Goal: Task Accomplishment & Management: Complete application form

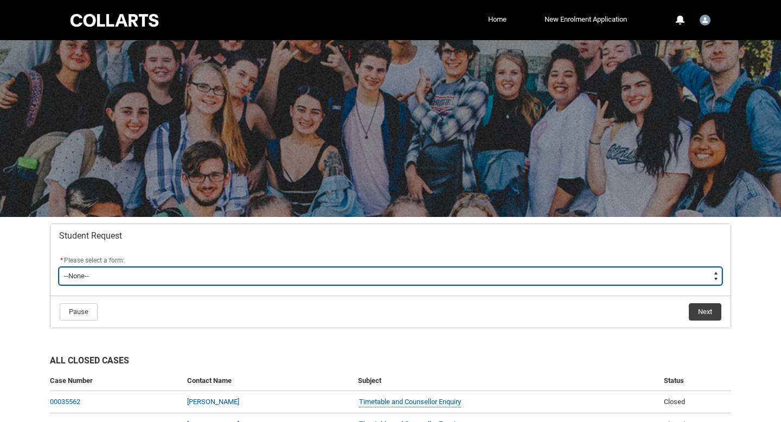
click at [175, 267] on select "--None-- Academic Transcript Application to Appeal Assignment Extension Change …" at bounding box center [390, 275] width 663 height 17
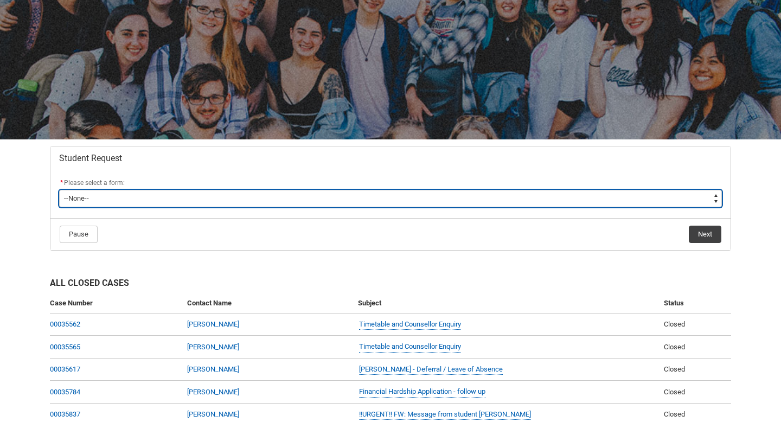
type lightning-select "Special_Consideration_Choice"
select select "Special_Consideration_Choice"
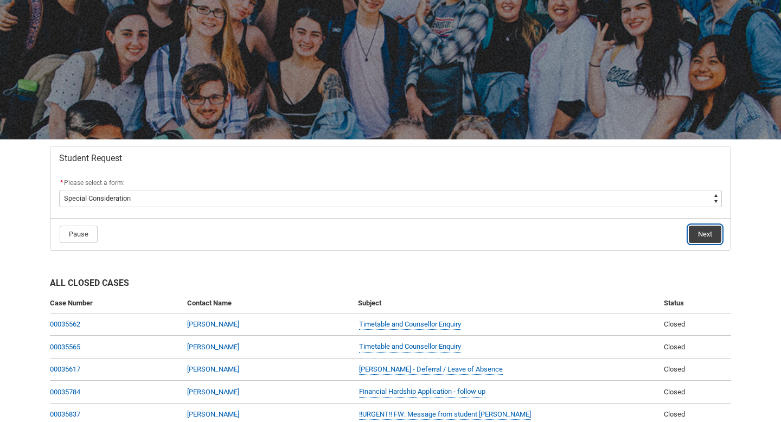
click at [707, 235] on button "Next" at bounding box center [705, 234] width 33 height 17
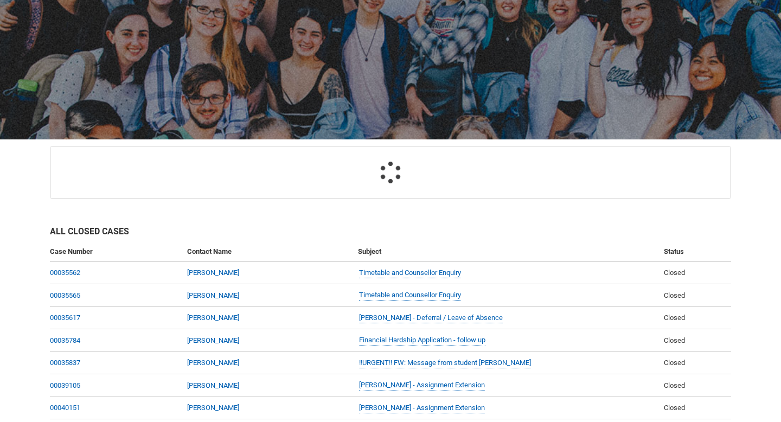
scroll to position [116, 0]
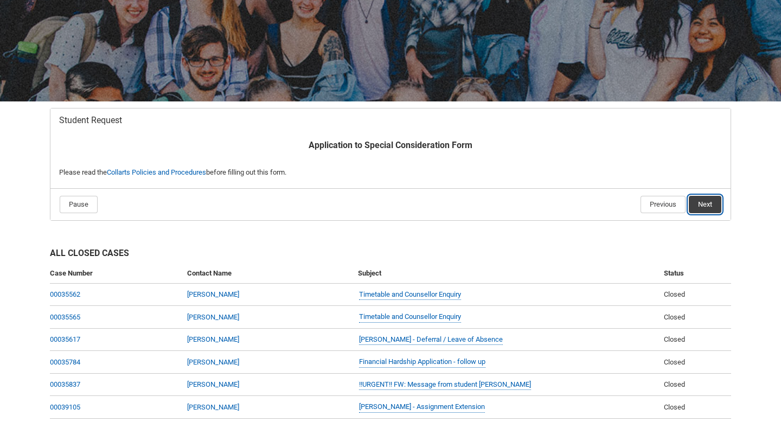
click at [702, 208] on button "Next" at bounding box center [705, 204] width 33 height 17
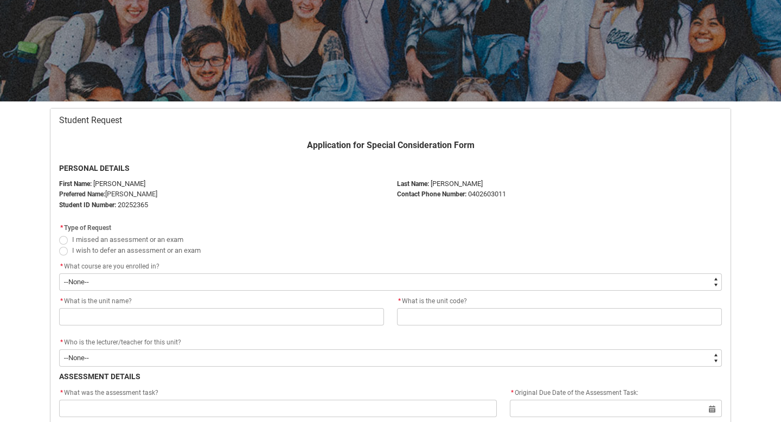
click at [63, 238] on span "Redu_Student_Request flow" at bounding box center [63, 240] width 9 height 9
click at [59, 234] on input "I missed an assessment or an exam" at bounding box center [59, 233] width 1 height 1
radio input "true"
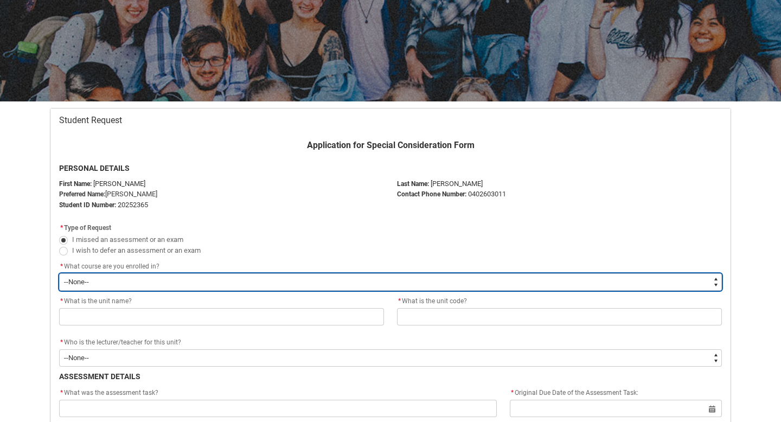
click at [116, 277] on select "--None-- Bachelor of Performing Arts (Acting)" at bounding box center [390, 281] width 663 height 17
type lightning-select "recordPicklist_ProgramEnrollment.a0jOZ000002noqXYAQ"
select select "recordPicklist_ProgramEnrollment.a0jOZ000002noqXYAQ"
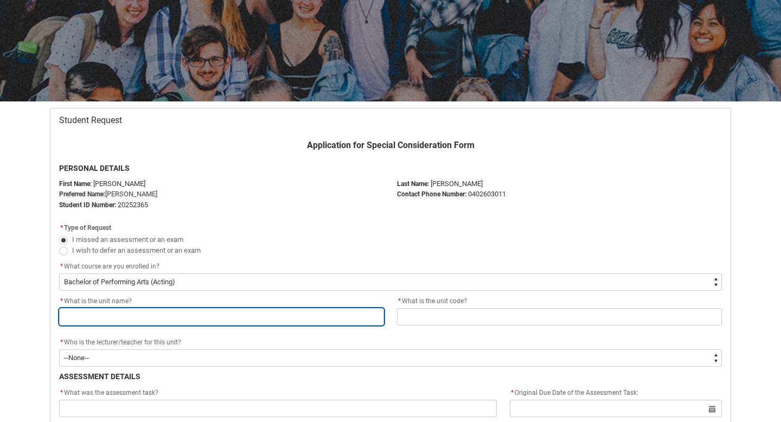
click at [122, 315] on input "Redu_Student_Request flow" at bounding box center [221, 316] width 325 height 17
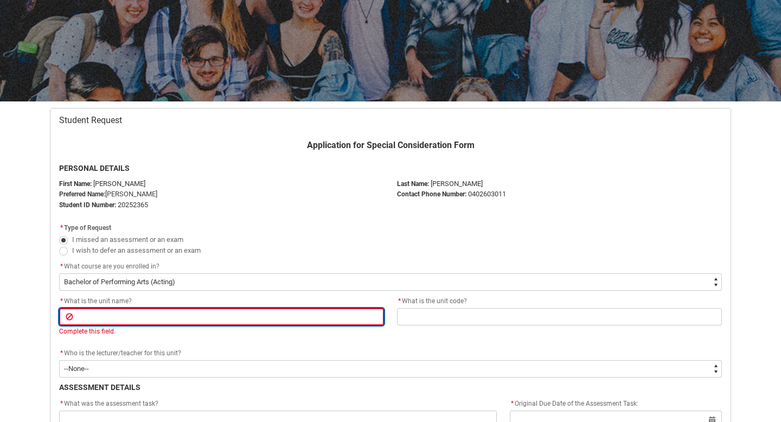
paste input "SHEP"
type lightning-primitive-input-simple "SHEP"
type input "SHEP"
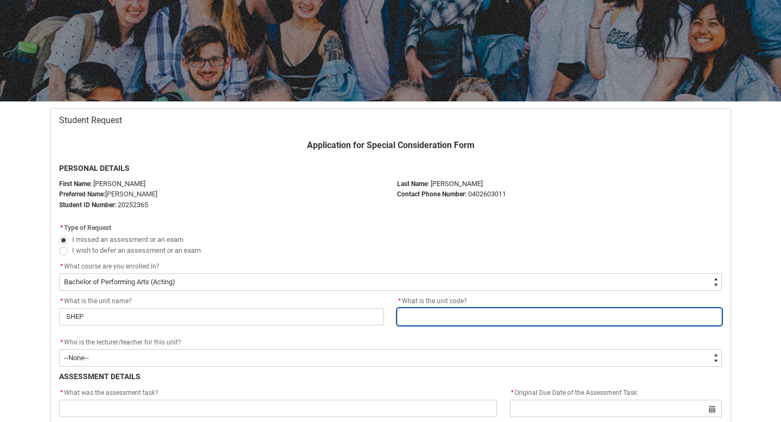
click at [455, 320] on input "Redu_Student_Request flow" at bounding box center [559, 316] width 325 height 17
paste input "SHEP"
type lightning-primitive-input-simple "SHEP"
type input "SHEP"
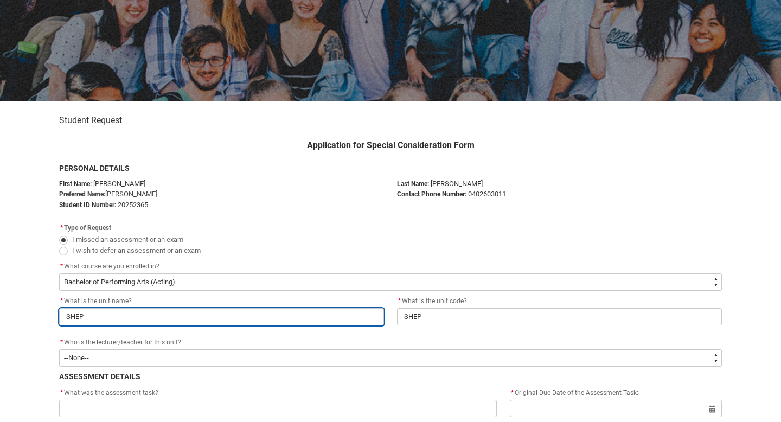
click at [79, 311] on input "SHEP" at bounding box center [221, 316] width 325 height 17
type lightning-primitive-input-simple "P"
type input "P"
type lightning-primitive-input-simple "Pr"
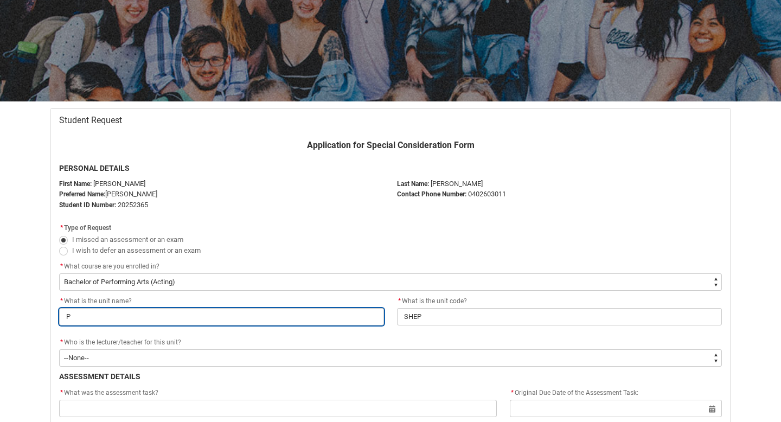
type input "Pr"
type lightning-primitive-input-simple "Pro"
type input "Pro"
type lightning-primitive-input-simple "Prod"
type input "Prod"
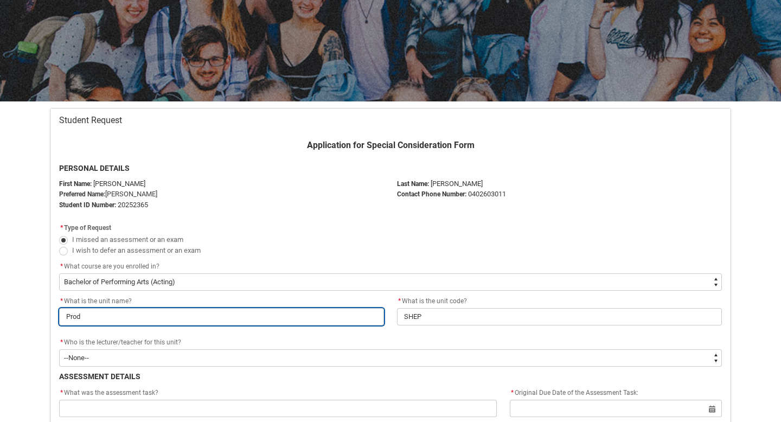
type lightning-primitive-input-simple "Produ"
type input "Produ"
type lightning-primitive-input-simple "Produc"
type input "Produc"
type lightning-primitive-input-simple "Product"
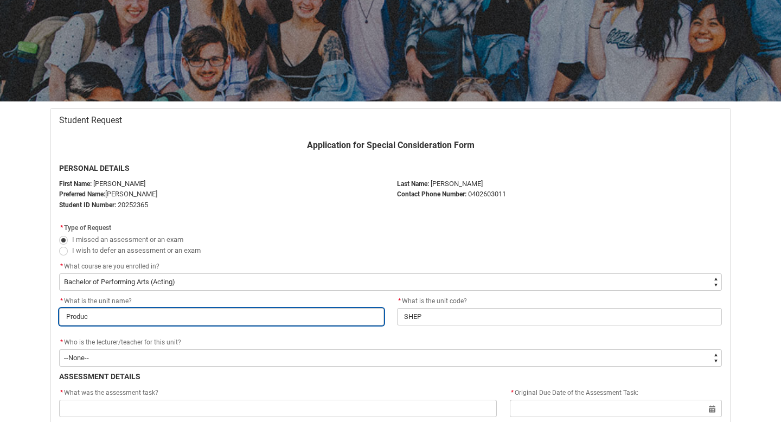
type input "Product"
type lightning-primitive-input-simple "Producti"
type input "Producti"
type lightning-primitive-input-simple "Productio"
type input "Productio"
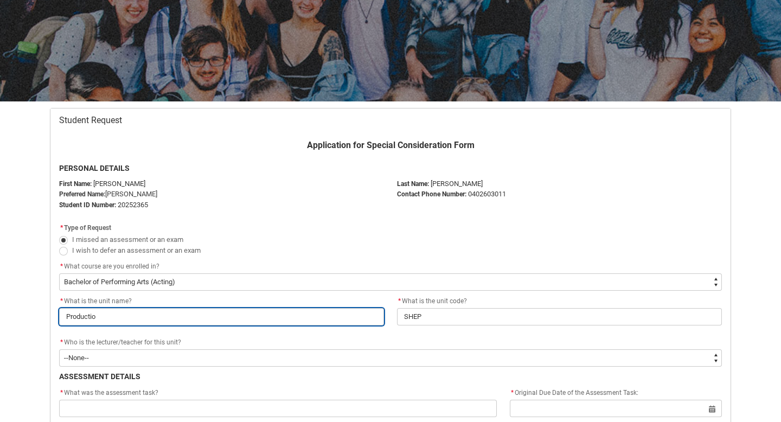
type lightning-primitive-input-simple "Production"
type input "Production"
type lightning-primitive-input-simple "Production"
type input "Production"
type lightning-primitive-input-simple "Production e"
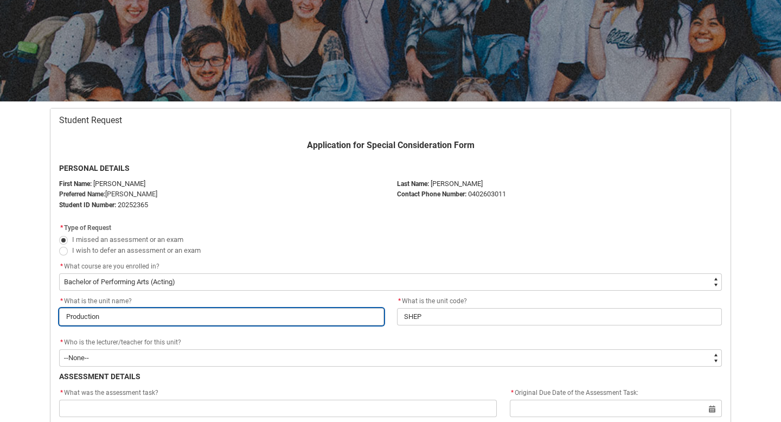
type input "Production e"
type lightning-primitive-input-simple "Production en"
type input "Production en"
type lightning-primitive-input-simple "Production e"
type input "Production e"
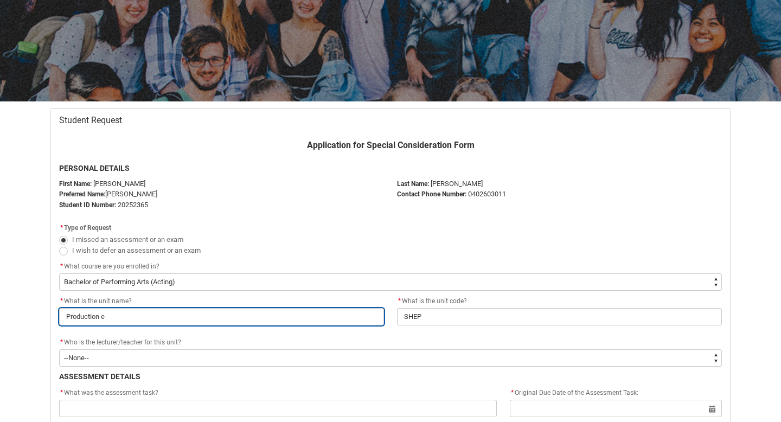
type lightning-primitive-input-simple "Production"
type input "Production"
type lightning-primitive-input-simple "Production E"
type input "Production E"
type lightning-primitive-input-simple "Production En"
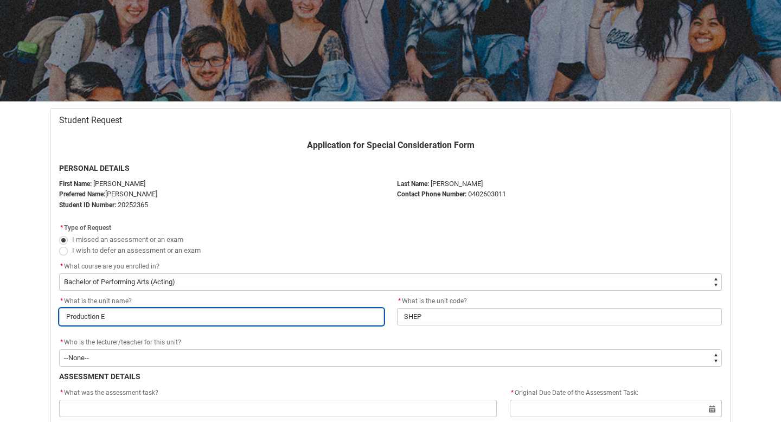
type input "Production En"
type lightning-primitive-input-simple "Production Ens"
type input "Production Ens"
type lightning-primitive-input-simple "Production Ense"
type input "Production Ense"
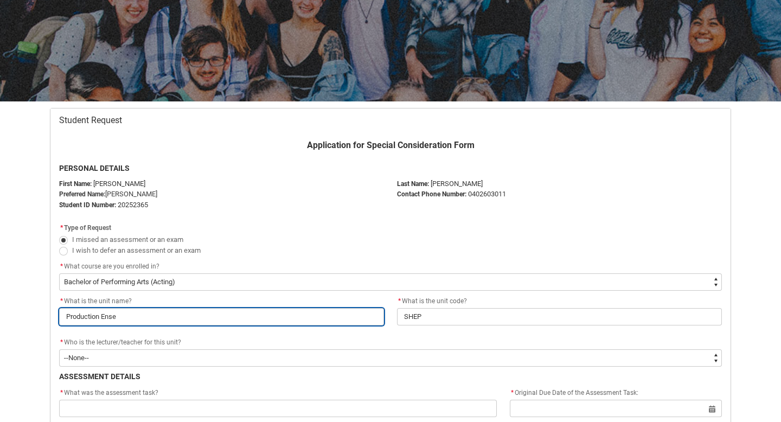
type lightning-primitive-input-simple "Production Ensem"
type input "Production Ensem"
type lightning-primitive-input-simple "Production Ensemb"
type input "Production Ensemb"
type lightning-primitive-input-simple "Production Ensembl"
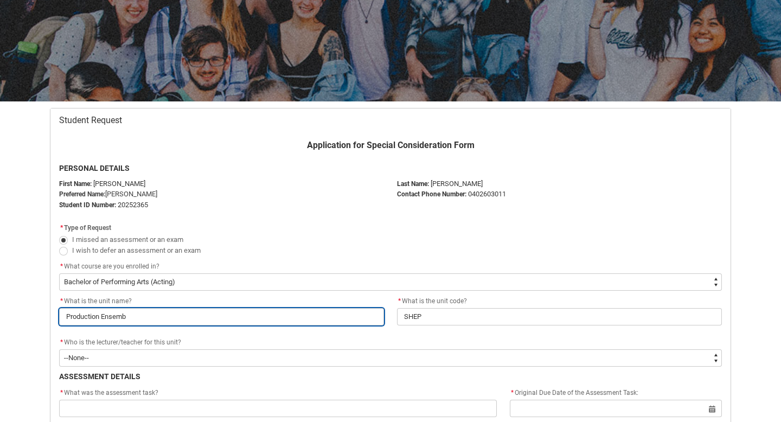
type input "Production Ensembl"
type lightning-primitive-input-simple "Production Ensemble"
type input "Production Ensemble"
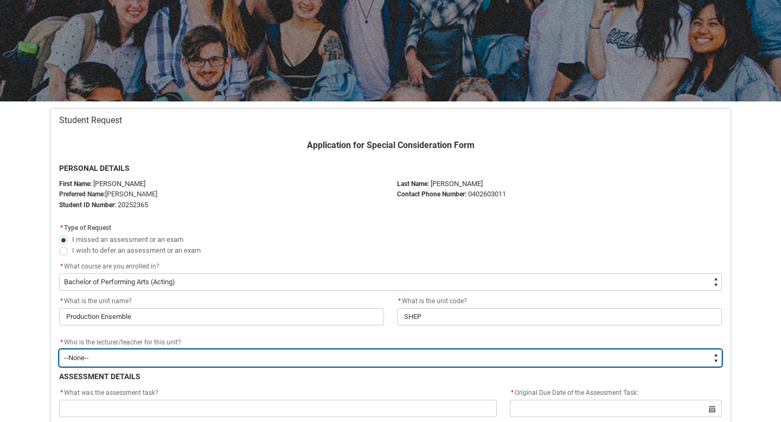
click at [98, 355] on select "--None-- [PERSON_NAME] [PERSON_NAME] [PERSON_NAME] [PERSON_NAME] [PERSON_NAME] …" at bounding box center [390, 357] width 663 height 17
type lightning-select "Faculty_NamefromAtoM.003OZ00000CCucDYAT"
select select "Faculty_NamefromAtoM.003OZ00000CCucDYAT"
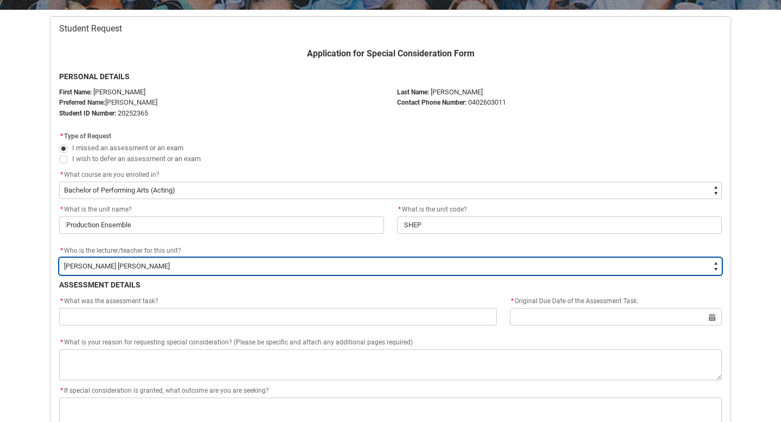
scroll to position [218, 0]
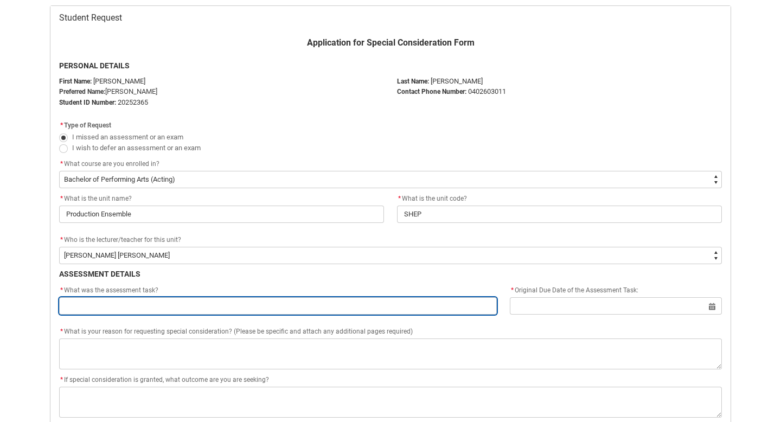
click at [154, 307] on input "Redu_Student_Request flow" at bounding box center [278, 305] width 438 height 17
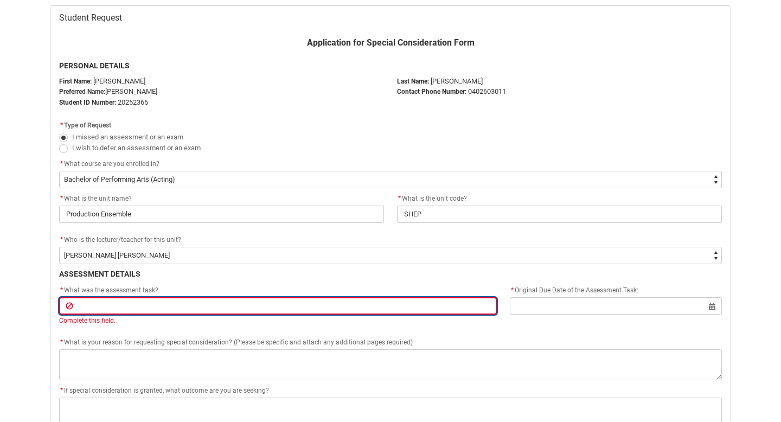
paste input "Production Portfolio"
type lightning-primitive-input-simple "Production Portfolio"
type input "Production Portfolio"
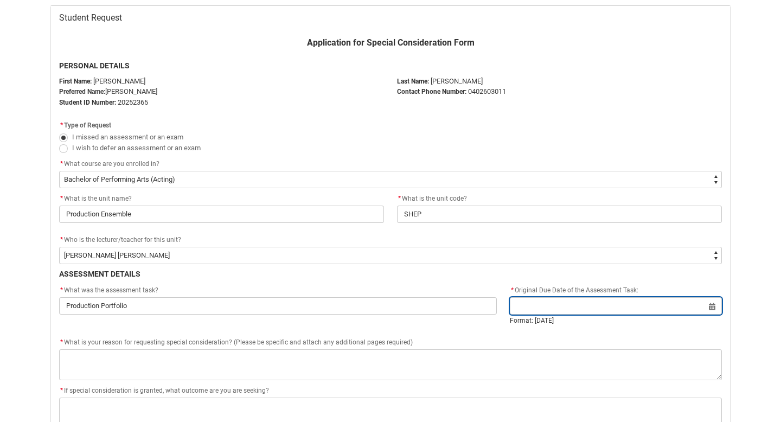
click at [534, 307] on input "Redu_Student_Request flow" at bounding box center [616, 305] width 212 height 17
select select "2025"
click at [544, 306] on input "Redu_Student_Request flow" at bounding box center [616, 305] width 212 height 17
select select "2025"
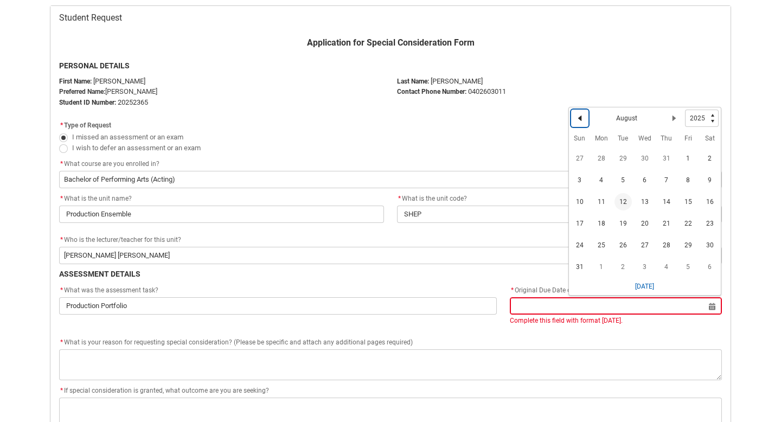
click at [580, 116] on lightning-primitive-icon "Date picker: August" at bounding box center [580, 118] width 8 height 8
click at [690, 161] on span "4" at bounding box center [688, 160] width 17 height 17
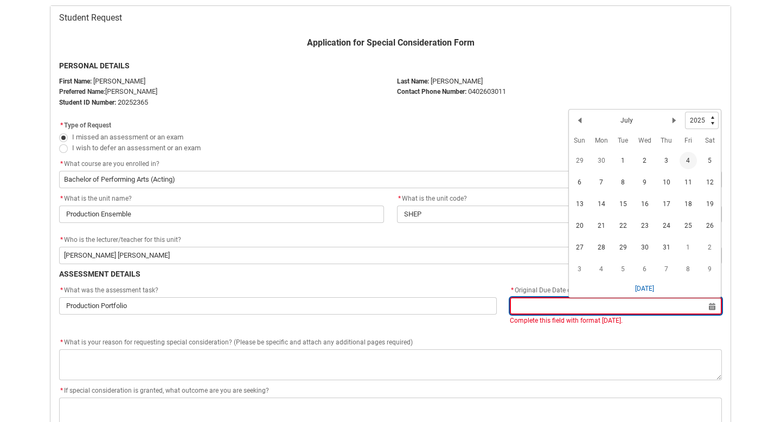
type lightning-datepicker "[DATE]"
type lightning-input "[DATE]"
type input "[DATE]"
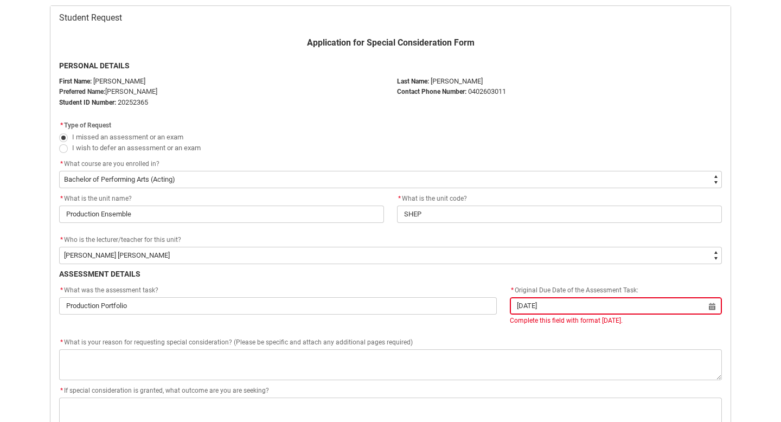
click at [552, 334] on div "* What was the assessment task? Production Portfolio * Original Due Date of the…" at bounding box center [391, 310] width 676 height 52
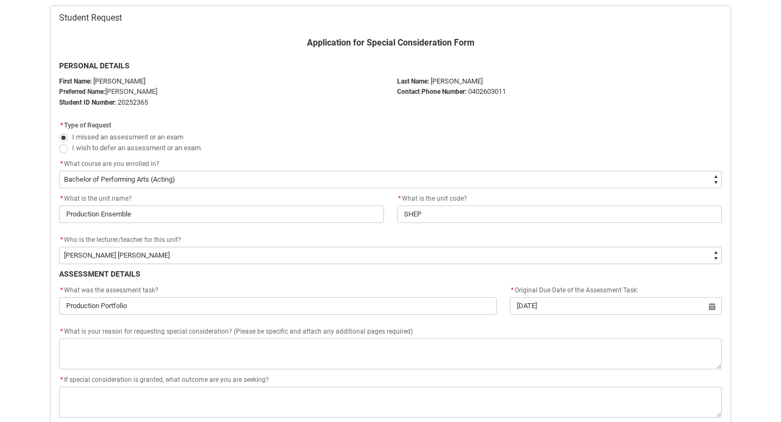
scroll to position [335, 0]
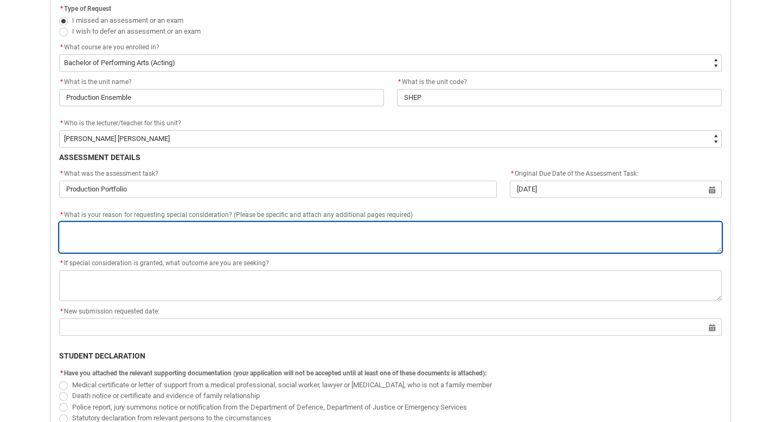
click at [262, 237] on textarea "*" at bounding box center [390, 237] width 663 height 31
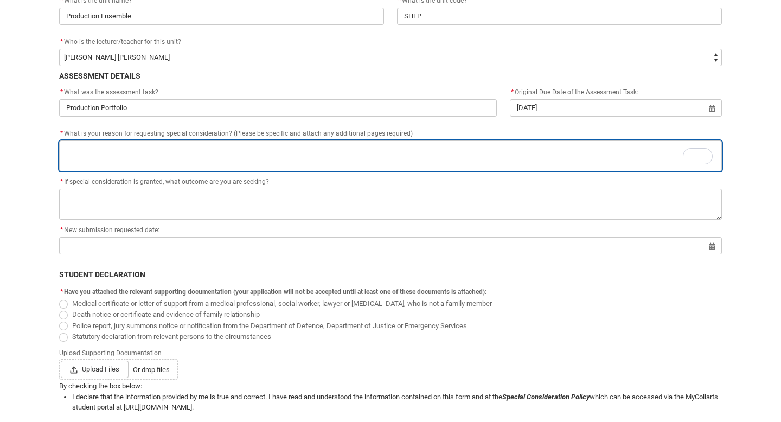
scroll to position [430, 0]
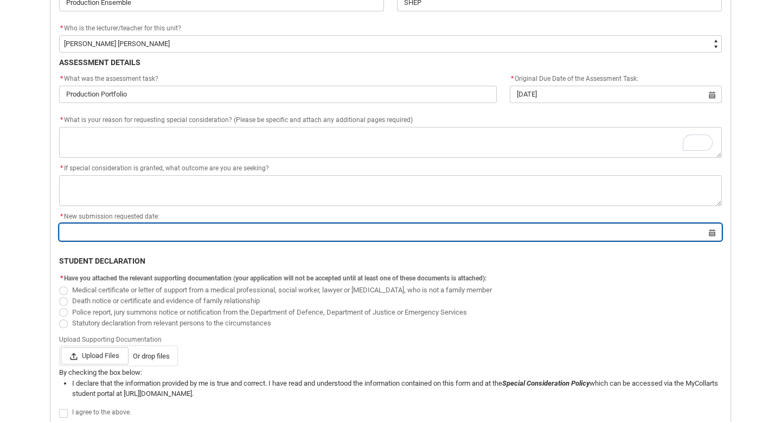
click at [139, 235] on input "Redu_Student_Request flow" at bounding box center [390, 232] width 663 height 17
select select "2025"
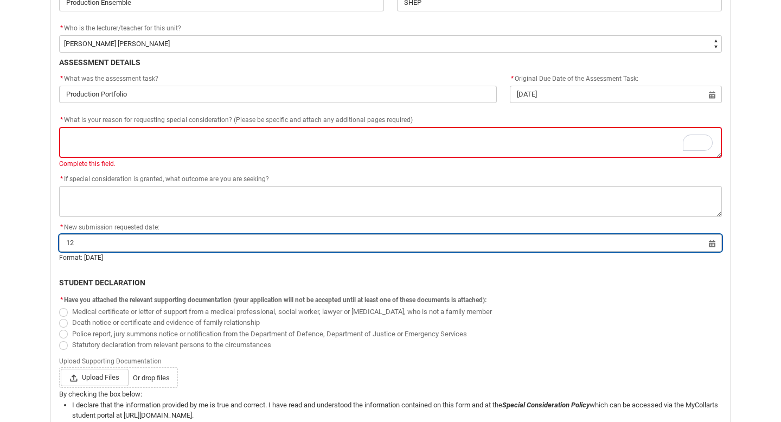
type input "1"
click at [717, 243] on input "Redu_Student_Request flow" at bounding box center [390, 242] width 663 height 17
select select "2025"
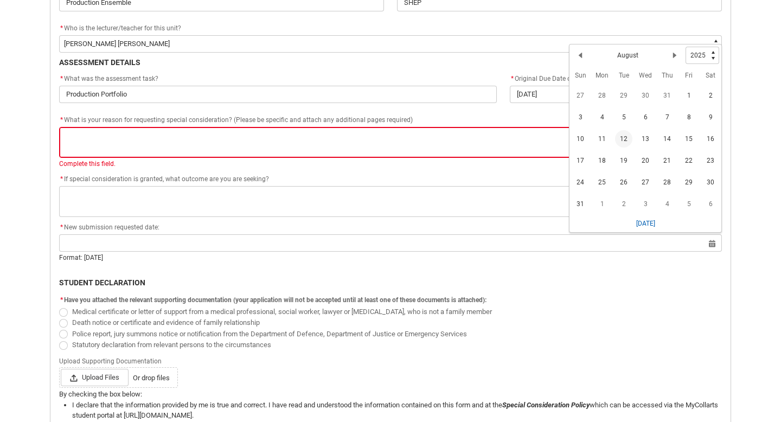
click at [626, 138] on span "12" at bounding box center [623, 138] width 17 height 17
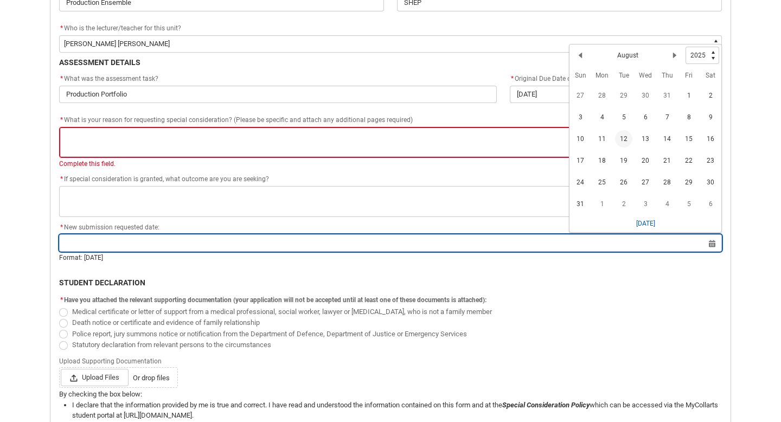
type lightning-datepicker "[DATE]"
type lightning-input "[DATE]"
type input "[DATE]"
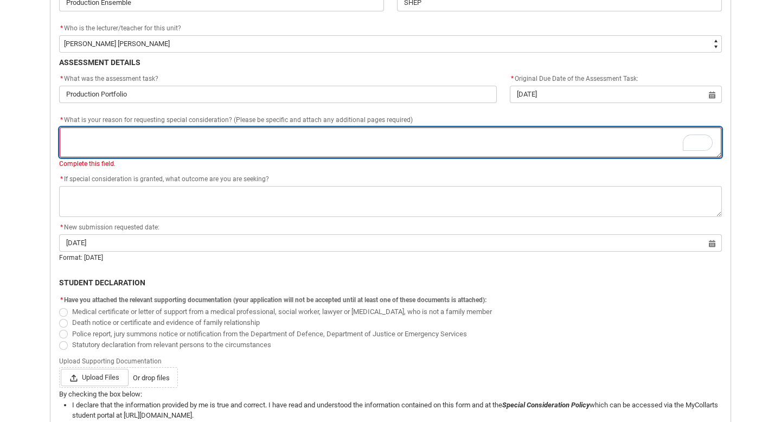
click at [138, 135] on textarea "*" at bounding box center [390, 142] width 663 height 31
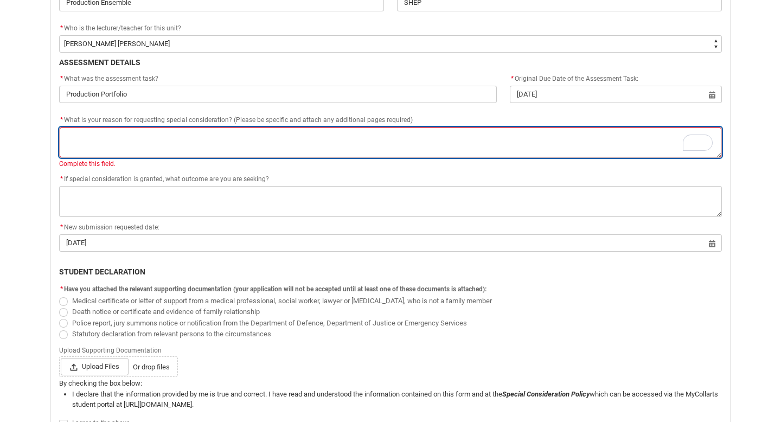
type lightning-textarea "h"
type textarea "h"
type lightning-textarea "ha"
type textarea "ha"
type lightning-textarea "h"
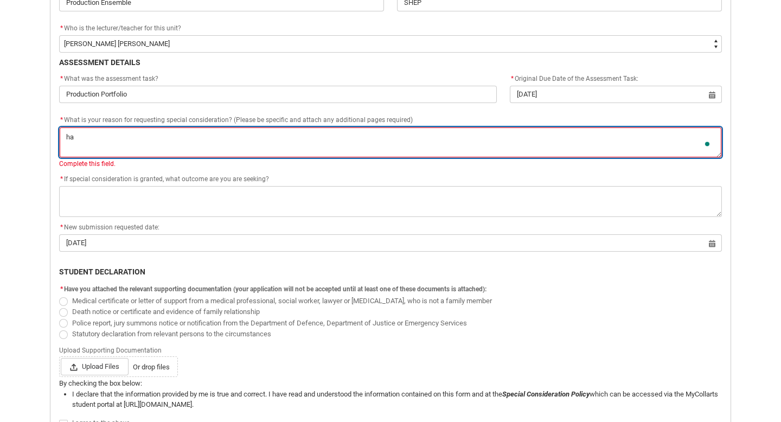
type textarea "h"
type lightning-textarea "I"
type textarea "I"
type lightning-textarea "I"
type textarea "I"
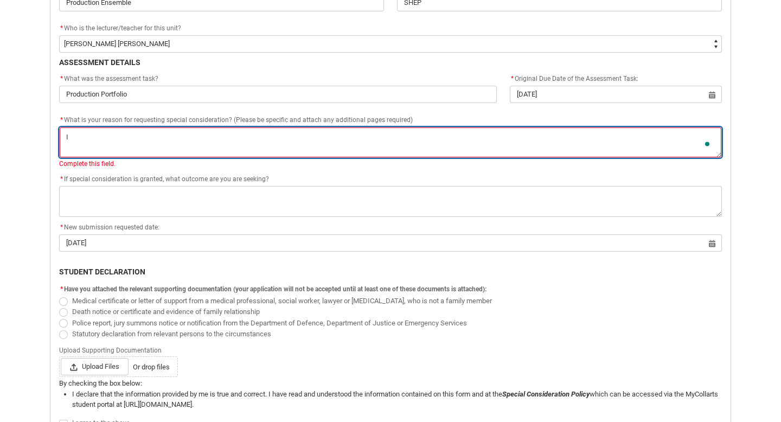
type lightning-textarea "I h"
type textarea "I h"
type lightning-textarea "I ha"
type textarea "I ha"
type lightning-textarea "I had"
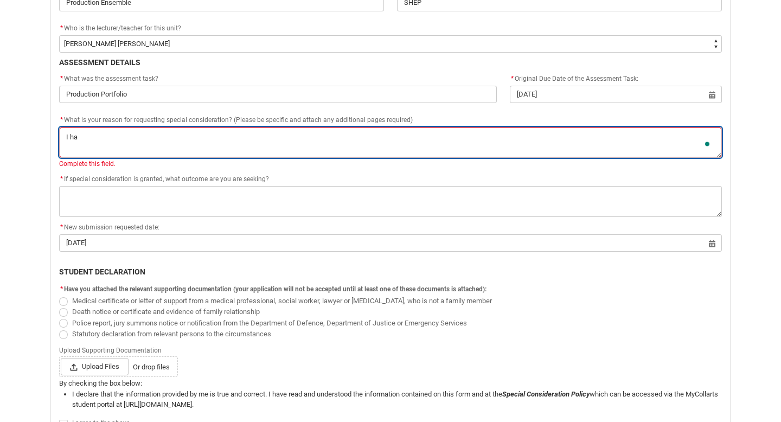
type textarea "I had"
type lightning-textarea "I had"
type textarea "I had"
type lightning-textarea "I had c"
type textarea "I had c"
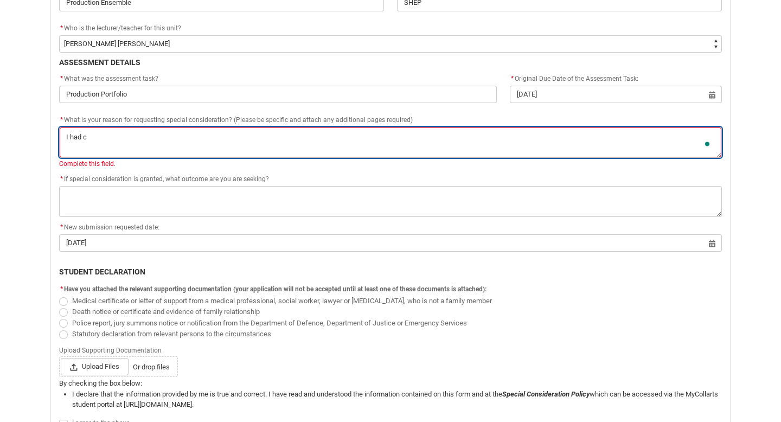
type lightning-textarea "I had co"
type textarea "I had co"
type lightning-textarea "I had com"
type textarea "I had com"
type lightning-textarea "I had comp"
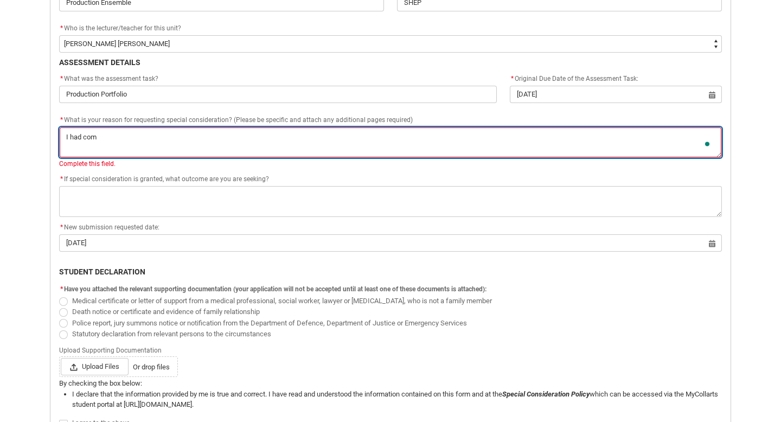
type textarea "I had comp"
type lightning-textarea "I had compl"
type textarea "I had compl"
type lightning-textarea "I had comple"
type textarea "I had comple"
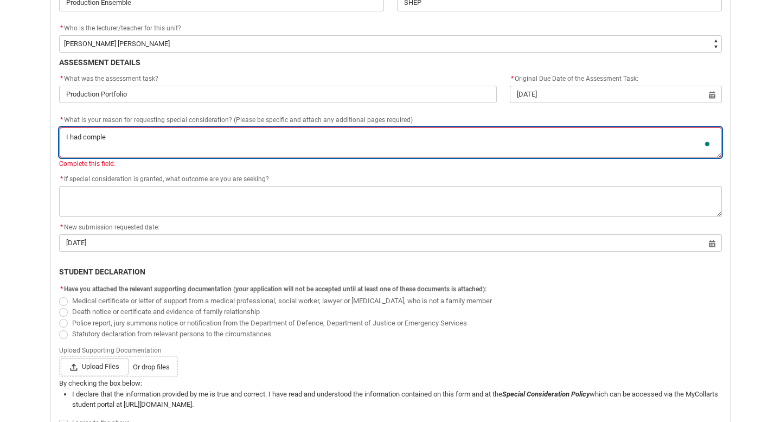
type lightning-textarea "I had complet"
type textarea "I had complet"
type lightning-textarea "I had complete"
type textarea "I had complete"
type lightning-textarea "I had completed"
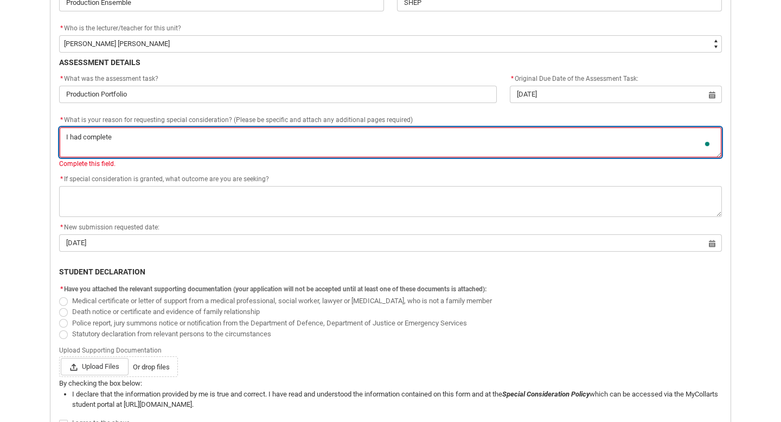
type textarea "I had completed"
type lightning-textarea "I had completed"
type textarea "I had completed"
type lightning-textarea "I had completed t"
type textarea "I had completed t"
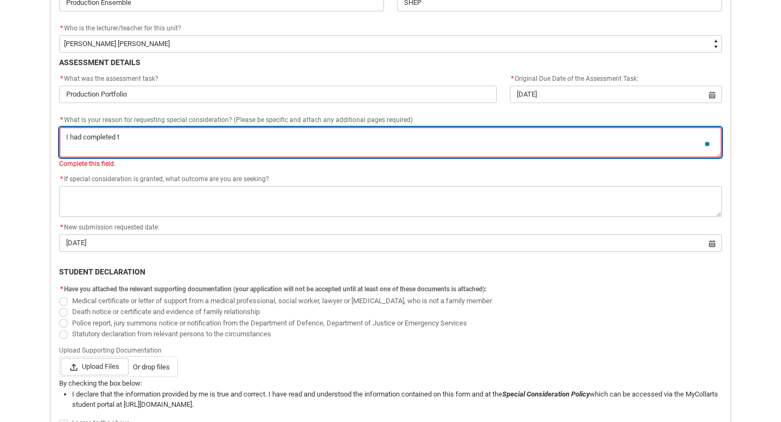
type lightning-textarea "I had completed th"
type textarea "I had completed th"
type lightning-textarea "I had completed the"
type textarea "I had completed the"
type lightning-textarea "I had completed the"
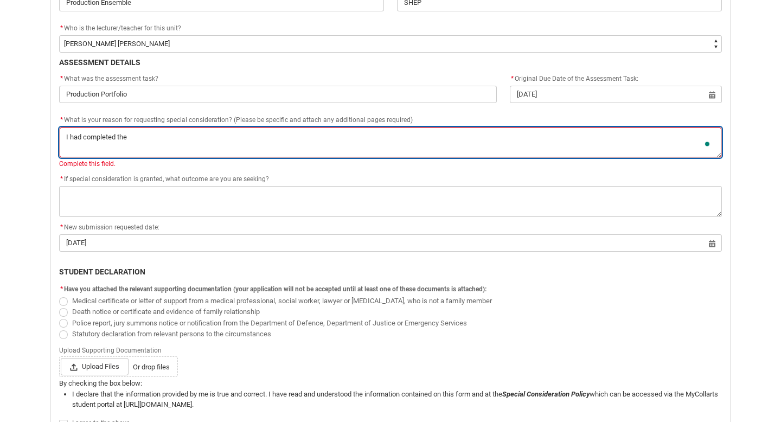
type textarea "I had completed the"
type lightning-textarea "I had completed the t"
type textarea "I had completed the t"
type lightning-textarea "I had completed the ta"
type textarea "I had completed the ta"
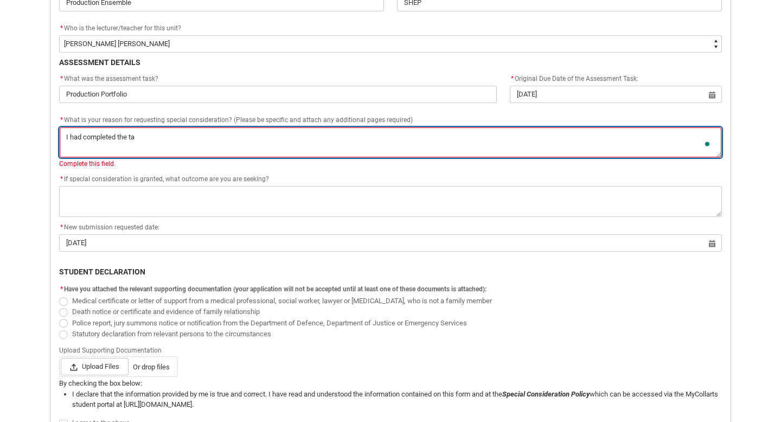
type lightning-textarea "I had completed the tas"
type textarea "I had completed the tas"
type lightning-textarea "I had completed the task"
type textarea "I had completed the task"
type lightning-textarea "I had completed the task,"
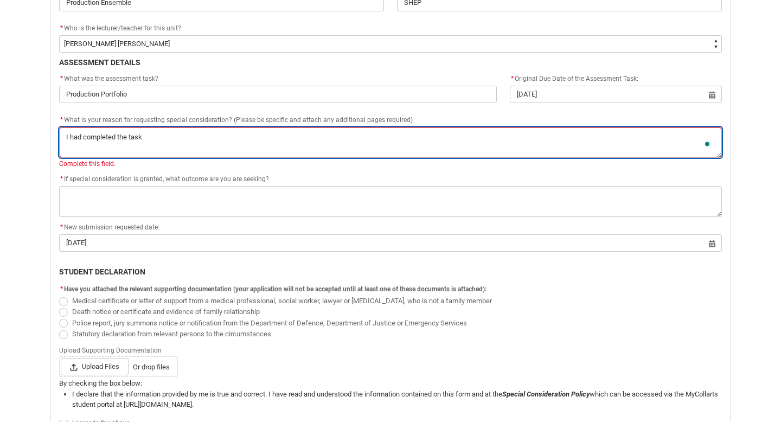
type textarea "I had completed the task,"
type lightning-textarea "I had completed the task,"
type textarea "I had completed the task,"
type lightning-textarea "I had completed the task, b"
type textarea "I had completed the task, b"
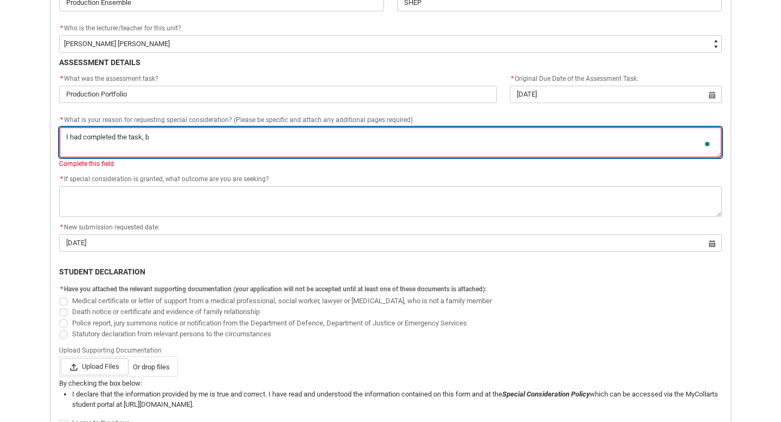
type lightning-textarea "I had completed the task, bu"
type textarea "I had completed the task, bu"
type lightning-textarea "I had completed the task, but"
type textarea "I had completed the task, but"
type lightning-textarea "I had completed the task, but"
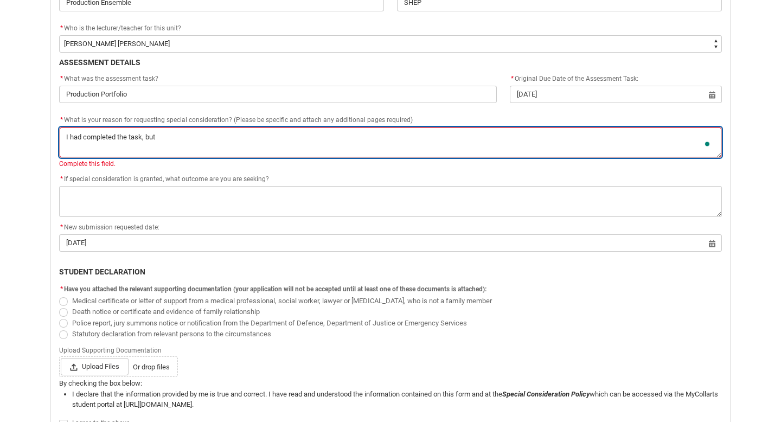
type textarea "I had completed the task, but"
type lightning-textarea "I had completed the task, but w"
type textarea "I had completed the task, but w"
type lightning-textarea "I had completed the task, but wa"
type textarea "I had completed the task, but wa"
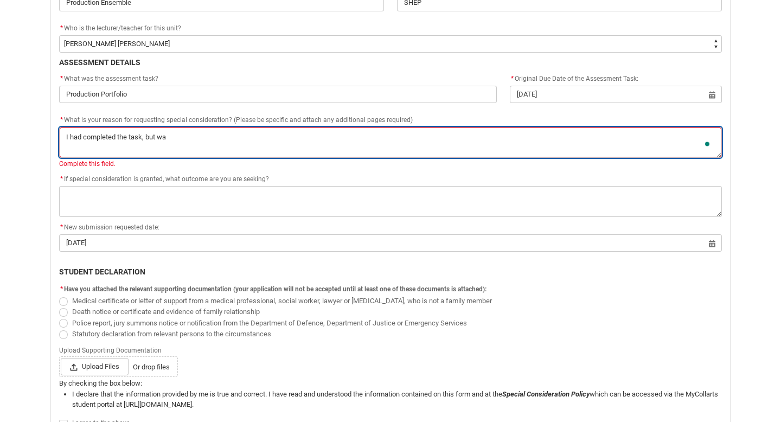
type lightning-textarea "I had completed the task, but was"
type textarea "I had completed the task, but was"
type lightning-textarea "I had completed the task, but was"
type textarea "I had completed the task, but was"
type lightning-textarea "I had completed the task, but was s"
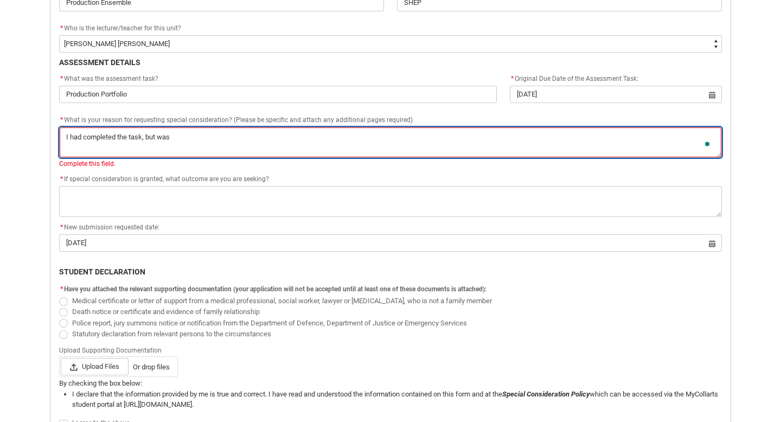
type textarea "I had completed the task, but was s"
type lightning-textarea "I had completed the task, but was st"
type textarea "I had completed the task, but was st"
type lightning-textarea "I had completed the task, but was str"
type textarea "I had completed the task, but was str"
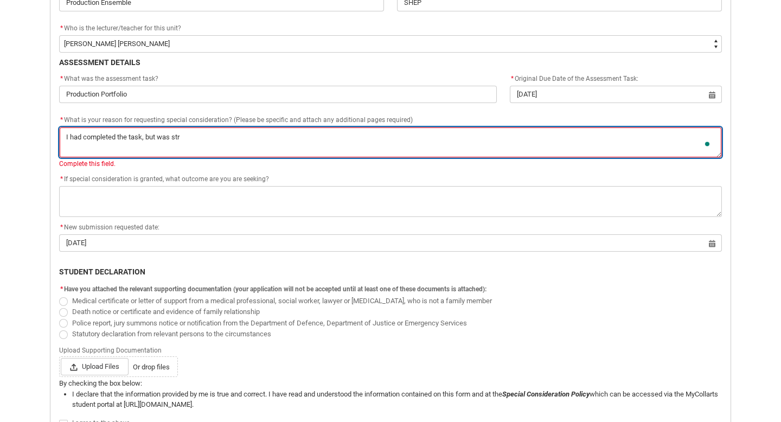
type lightning-textarea "I had completed the task, but was stru"
type textarea "I had completed the task, but was stru"
type lightning-textarea "I had completed the task, but was strug"
type textarea "I had completed the task, but was strug"
type lightning-textarea "I had completed the task, but was strugg"
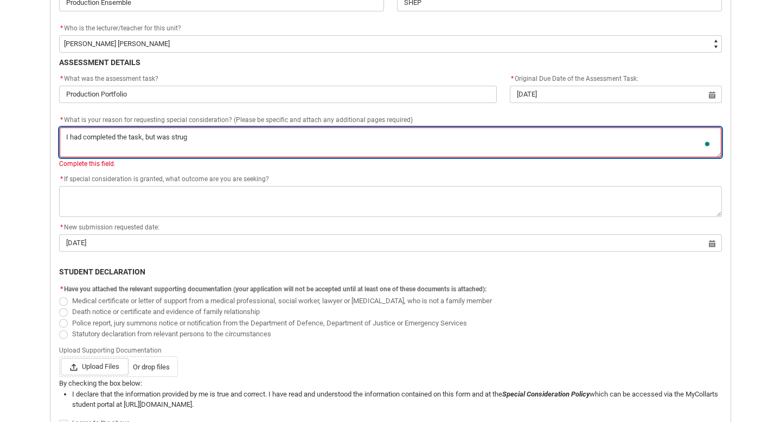
type textarea "I had completed the task, but was strugg"
type lightning-textarea "I had completed the task, but was strugg;"
type textarea "I had completed the task, but was strugg;"
type lightning-textarea "I had completed the task, but was strugg;i"
type textarea "I had completed the task, but was strugg;i"
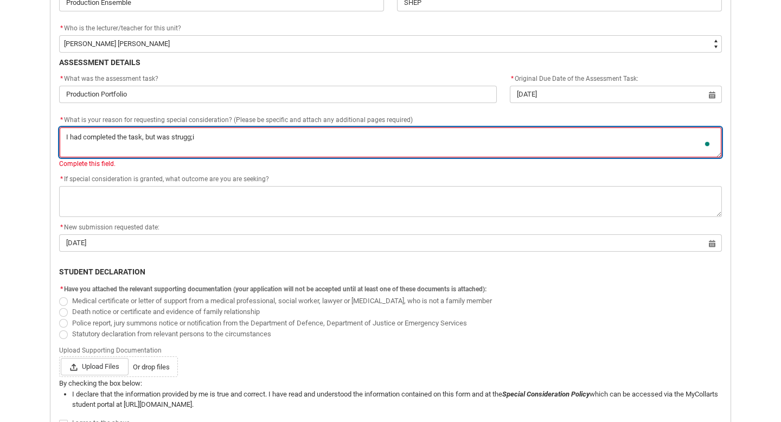
type lightning-textarea "I had completed the task, but was strugg;"
type textarea "I had completed the task, but was strugg;"
type lightning-textarea "I had completed the task, but was strugg"
type textarea "I had completed the task, but was strugg"
type lightning-textarea "I had completed the task, but was struggl"
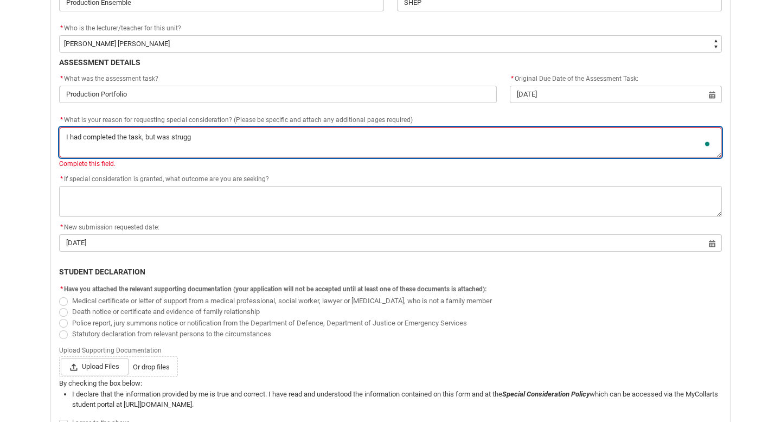
type textarea "I had completed the task, but was struggl"
type lightning-textarea "I had completed the task, but was struggli"
type textarea "I had completed the task, but was struggli"
type lightning-textarea "I had completed the task, but was strugglin"
type textarea "I had completed the task, but was strugglin"
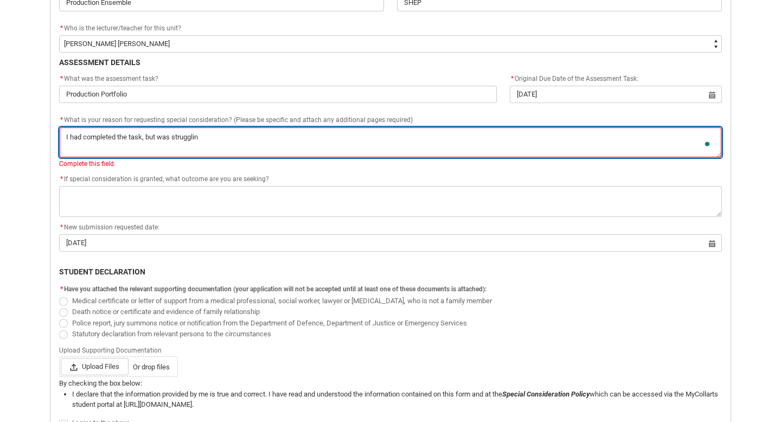
type lightning-textarea "I had completed the task, but was struggling"
type textarea "I had completed the task, but was struggling"
type lightning-textarea "I had completed the task, but was struggling"
type textarea "I had completed the task, but was struggling"
type lightning-textarea "I had completed the task, but was struggling t"
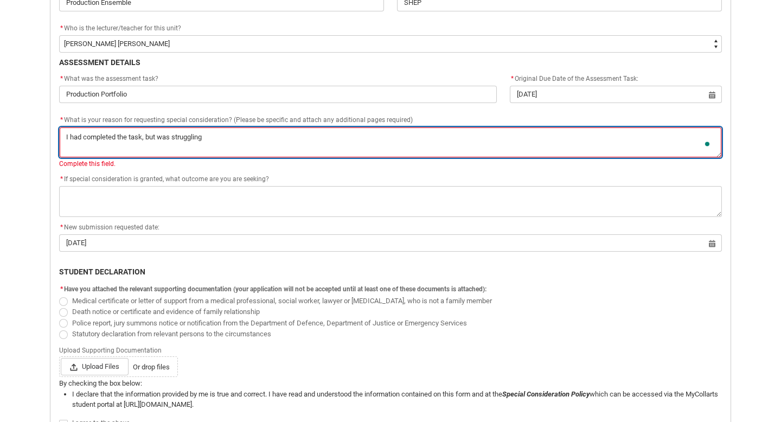
type textarea "I had completed the task, but was struggling t"
type lightning-textarea "I had completed the task, but was struggling to"
type textarea "I had completed the task, but was struggling to"
type lightning-textarea "I had completed the task, but was struggling to"
type textarea "I had completed the task, but was struggling to"
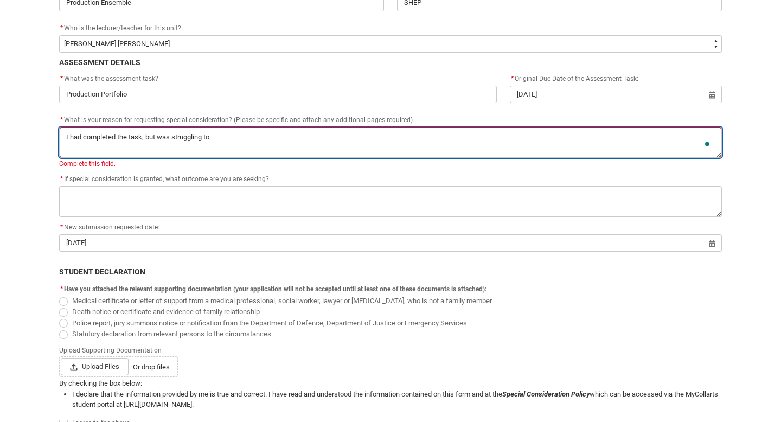
type lightning-textarea "I had completed the task, but was struggling to u"
type textarea "I had completed the task, but was struggling to u"
type lightning-textarea "I had completed the task, but was struggling to ui"
type textarea "I had completed the task, but was struggling to ui"
type lightning-textarea "I had completed the task, but was struggling to u"
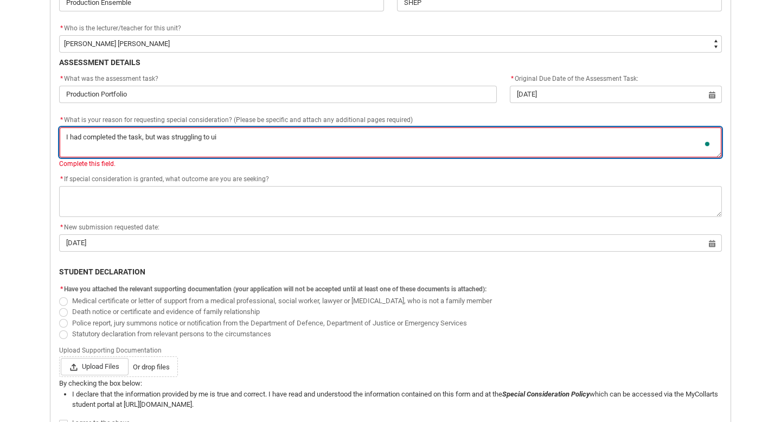
type textarea "I had completed the task, but was struggling to u"
type lightning-textarea "I had completed the task, but was struggling to"
type textarea "I had completed the task, but was struggling to"
type lightning-textarea "I had completed the task, but was struggling to u"
type textarea "I had completed the task, but was struggling to u"
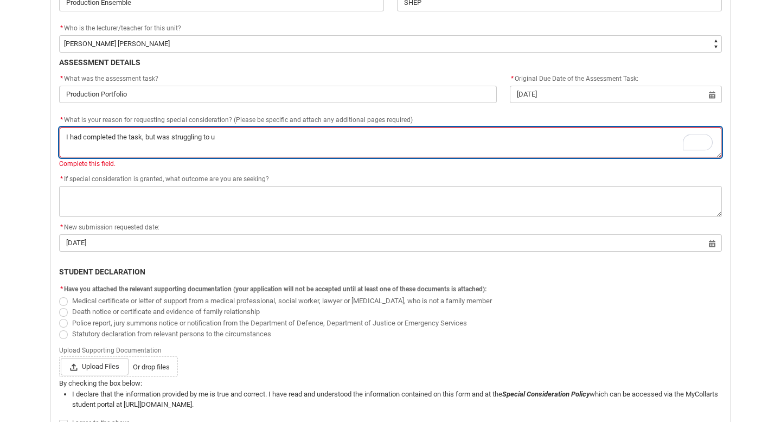
type lightning-textarea "I had completed the task, but was struggling to up"
type textarea "I had completed the task, but was struggling to up"
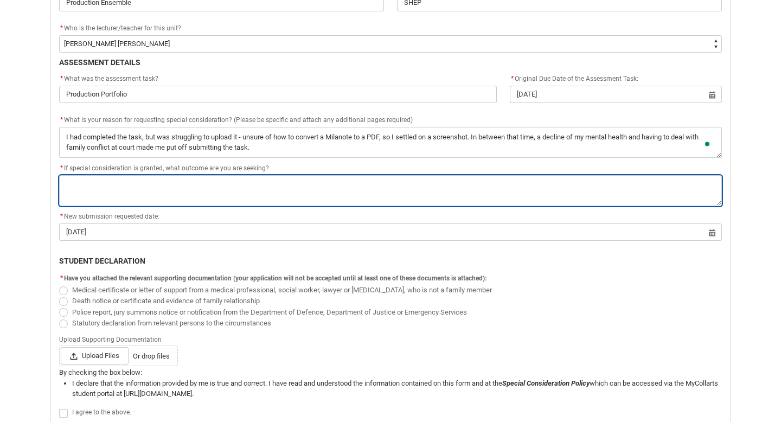
click at [116, 188] on textarea "*" at bounding box center [390, 190] width 663 height 31
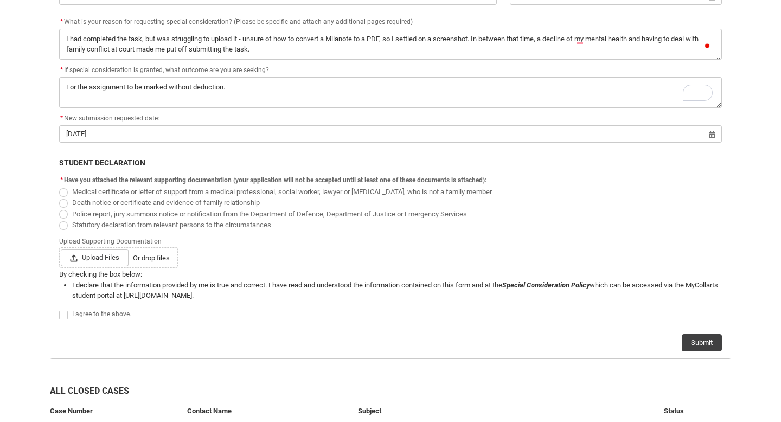
click at [62, 224] on span "Redu_Student_Request flow" at bounding box center [63, 225] width 9 height 9
click at [59, 219] on input "Statutory declaration from relevant persons to the circumstances" at bounding box center [59, 219] width 1 height 1
click at [84, 258] on span "Upload Files" at bounding box center [95, 257] width 68 height 17
click at [61, 249] on input "Upload Files Or drop files" at bounding box center [60, 248] width 1 height 1
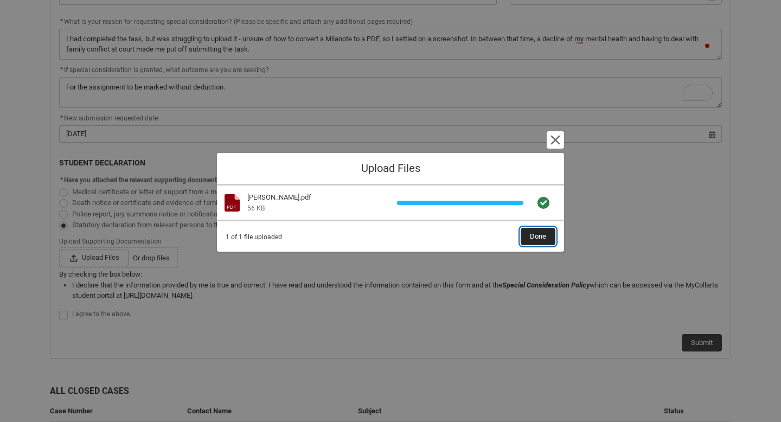
click at [535, 237] on span "Done" at bounding box center [538, 236] width 16 height 16
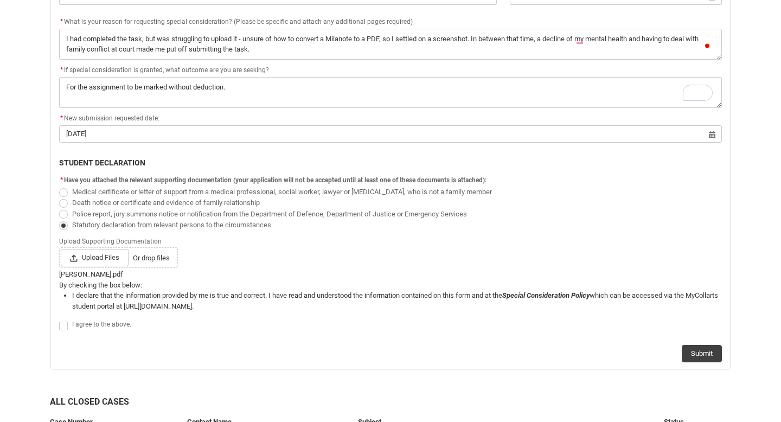
click at [63, 323] on span "Redu_Student_Request flow" at bounding box center [63, 326] width 9 height 9
click at [59, 320] on input "Redu_Student_Request flow" at bounding box center [59, 320] width 1 height 1
click at [702, 352] on button "Submit" at bounding box center [702, 353] width 40 height 17
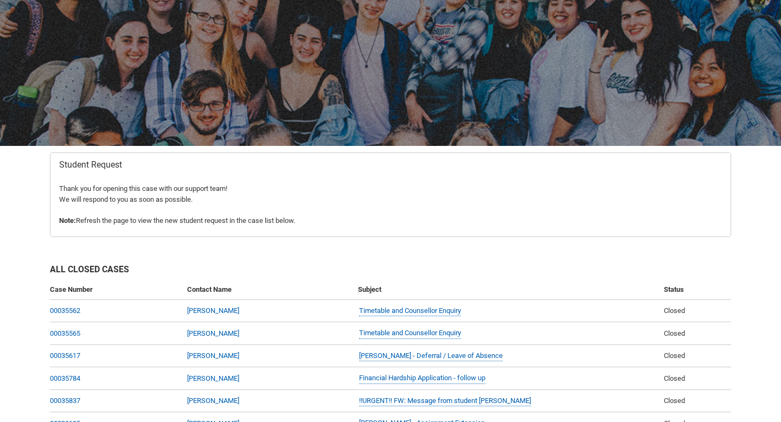
scroll to position [0, 0]
